Goal: Information Seeking & Learning: Find specific fact

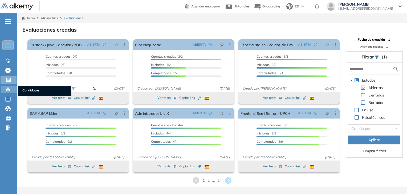
click at [10, 88] on icon at bounding box center [7, 89] width 5 height 5
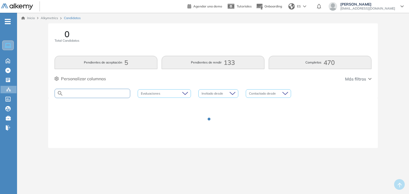
click at [96, 94] on input "text" at bounding box center [96, 94] width 67 height 4
type input "******"
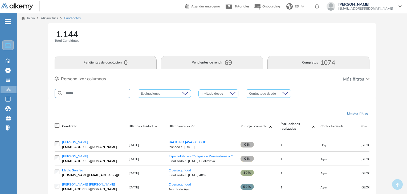
type input "******"
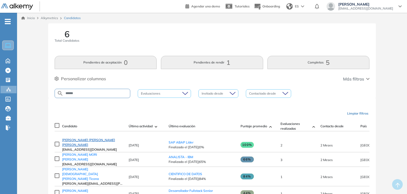
click at [97, 144] on span "ALEXIS ANTONIO RAMIREZ LARA" at bounding box center [88, 142] width 53 height 9
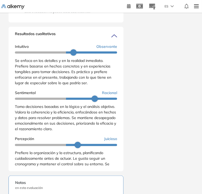
scroll to position [80, 0]
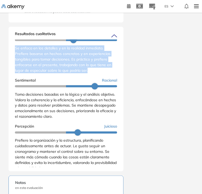
drag, startPoint x: 15, startPoint y: 57, endPoint x: 100, endPoint y: 79, distance: 87.9
click at [100, 74] on div "Se enfoca en los detalles y en la realidad inmediata. Prefiere basarse en hecho…" at bounding box center [66, 60] width 102 height 28
copy span "Se enfoca en los detalles y en la realidad inmediata. Prefiere basarse en hecho…"
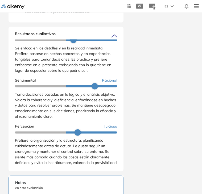
click at [88, 118] on span "Toma decisiones basadas en la lógica y el análisis objetivo. Valora la coherenc…" at bounding box center [65, 105] width 101 height 27
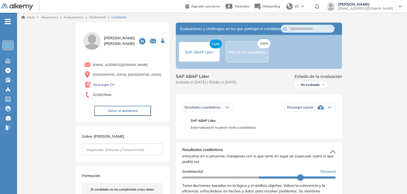
scroll to position [0, 0]
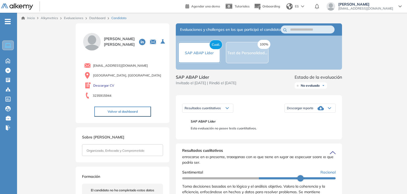
click at [125, 116] on button "Volver al dashboard" at bounding box center [122, 112] width 57 height 10
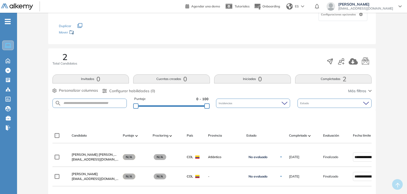
scroll to position [107, 0]
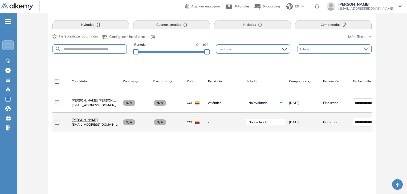
click at [96, 122] on span "Marcel R. Martínez" at bounding box center [85, 120] width 26 height 4
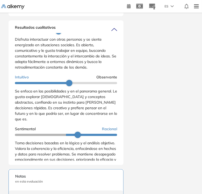
scroll to position [53, 0]
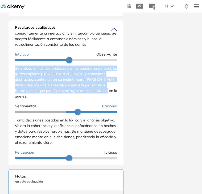
drag, startPoint x: 15, startPoint y: 76, endPoint x: 101, endPoint y: 101, distance: 89.1
click at [101, 99] on div "Se enfoca en las posibilidades y en el panorama general. Le gusta explorar nuev…" at bounding box center [66, 83] width 102 height 34
copy span "Se enfoca en las posibilidades y en el panorama general. Le gusta explorar nuev…"
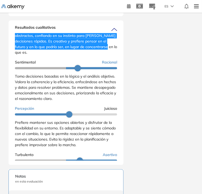
scroll to position [107, 0]
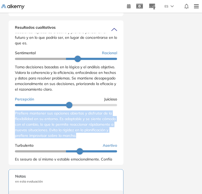
drag, startPoint x: 15, startPoint y: 117, endPoint x: 108, endPoint y: 136, distance: 94.0
click at [108, 136] on div "Prefiere mantener sus opciones abiertas y disfrutar de la flexibilidad en su en…" at bounding box center [66, 125] width 102 height 28
copy span "Prefiere mantener sus opciones abiertas y disfrutar de la flexibilidad en su en…"
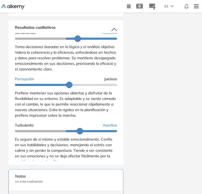
click at [111, 146] on span "Es seguro de sí mismo y estable emocionalmente. Confía en sus habilidades y dec…" at bounding box center [64, 150] width 98 height 27
click at [172, 99] on div "Marcel R. Martínez marcelrub@gmail.com Colombia Volver al dashboard Formación E…" at bounding box center [101, 3] width 198 height 652
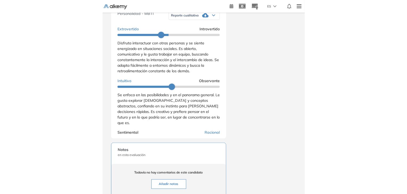
scroll to position [266, 0]
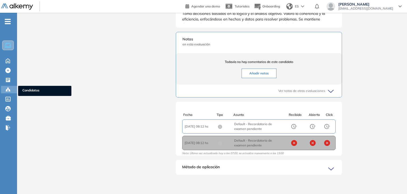
click at [9, 91] on icon at bounding box center [7, 89] width 5 height 5
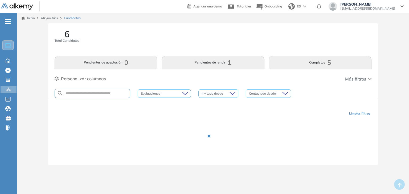
drag, startPoint x: 120, startPoint y: 97, endPoint x: 119, endPoint y: 93, distance: 3.7
click at [120, 97] on div at bounding box center [93, 93] width 76 height 9
click at [119, 93] on input "text" at bounding box center [96, 94] width 67 height 4
type input "*****"
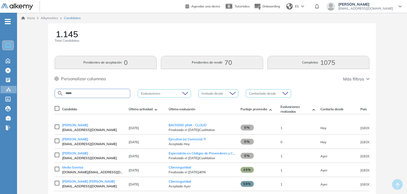
type input "*****"
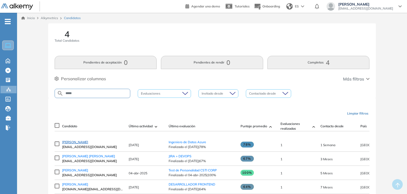
click at [80, 145] on link "Jimmy Boza" at bounding box center [92, 142] width 61 height 5
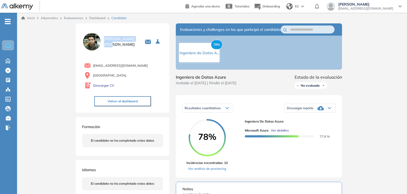
drag, startPoint x: 104, startPoint y: 41, endPoint x: 126, endPoint y: 41, distance: 21.8
click at [126, 41] on div "Jimmy Boza" at bounding box center [122, 42] width 81 height 20
copy span "Jimmy Boza"
click at [7, 90] on icon at bounding box center [7, 89] width 5 height 5
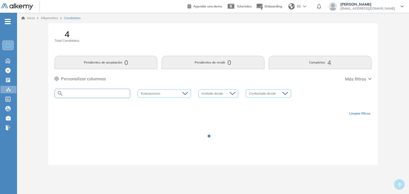
click at [100, 95] on input "text" at bounding box center [96, 94] width 67 height 4
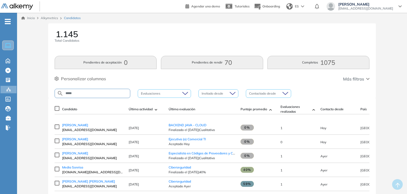
type input "*****"
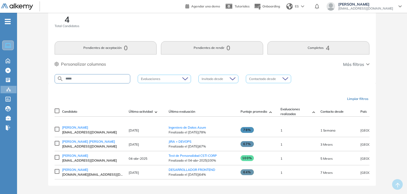
scroll to position [21, 0]
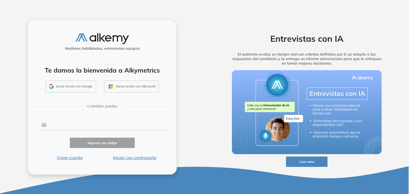
click at [108, 126] on input "text" at bounding box center [107, 125] width 121 height 10
type input "**********"
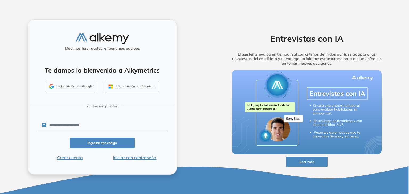
click at [133, 158] on button "Iniciar con contraseña" at bounding box center [134, 158] width 65 height 6
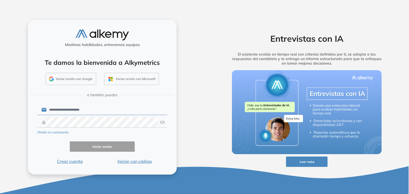
click at [123, 144] on button "Iniciar sesión" at bounding box center [102, 147] width 65 height 10
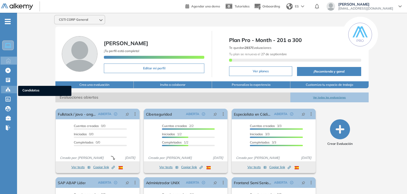
click at [9, 88] on icon at bounding box center [7, 89] width 5 height 5
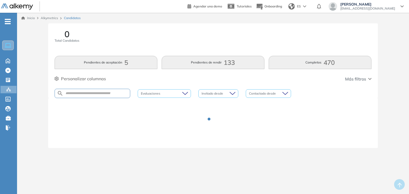
click at [85, 90] on div at bounding box center [93, 93] width 76 height 9
click at [87, 92] on input "text" at bounding box center [96, 94] width 67 height 4
type input "*****"
click at [87, 92] on input "*****" at bounding box center [96, 94] width 67 height 4
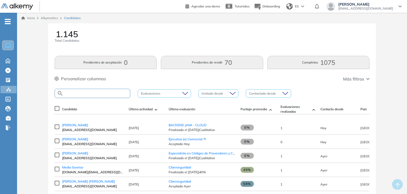
click at [87, 92] on input "text" at bounding box center [96, 94] width 67 height 4
type input "*****"
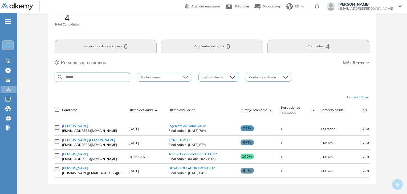
scroll to position [21, 0]
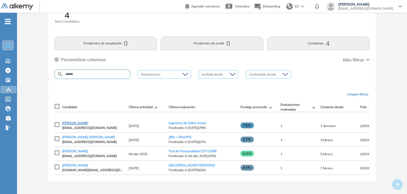
drag, startPoint x: 72, startPoint y: 126, endPoint x: 68, endPoint y: 123, distance: 4.9
